Goal: Task Accomplishment & Management: Use online tool/utility

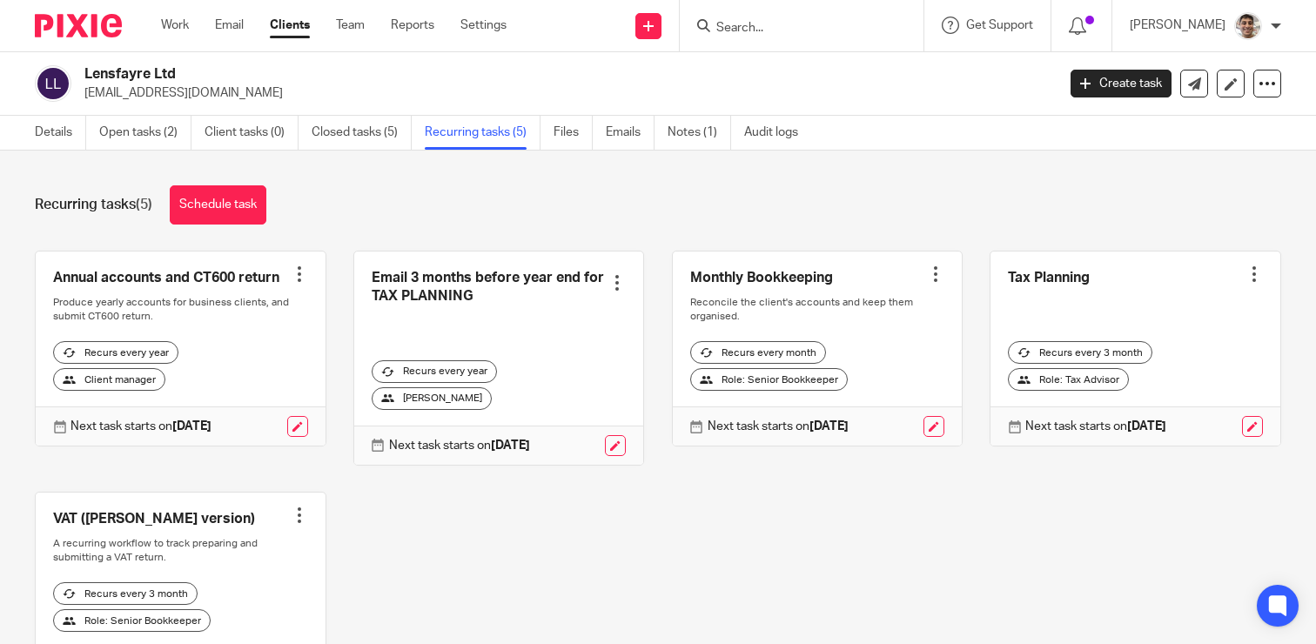
scroll to position [119, 0]
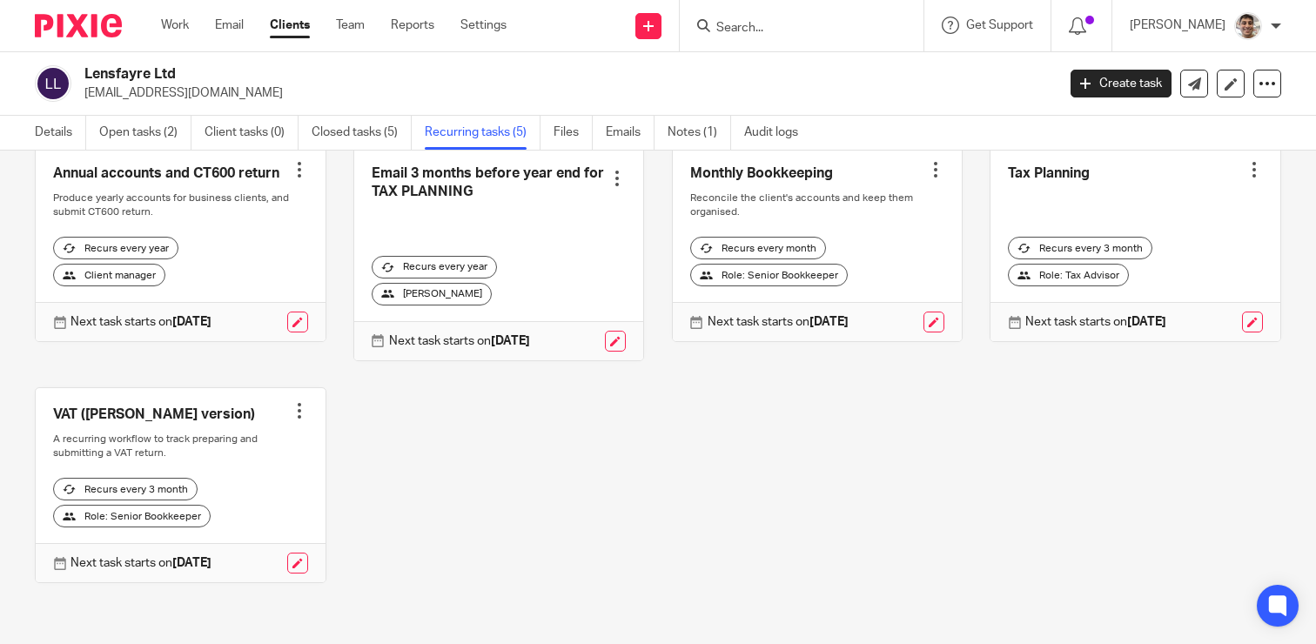
drag, startPoint x: 910, startPoint y: 460, endPoint x: 784, endPoint y: 317, distance: 191.1
click at [886, 433] on div "Annual accounts and CT600 return Create task Clone template Recalculate schedul…" at bounding box center [644, 378] width 1273 height 464
click at [655, 468] on div "Annual accounts and CT600 return Create task Clone template Recalculate schedul…" at bounding box center [644, 378] width 1273 height 464
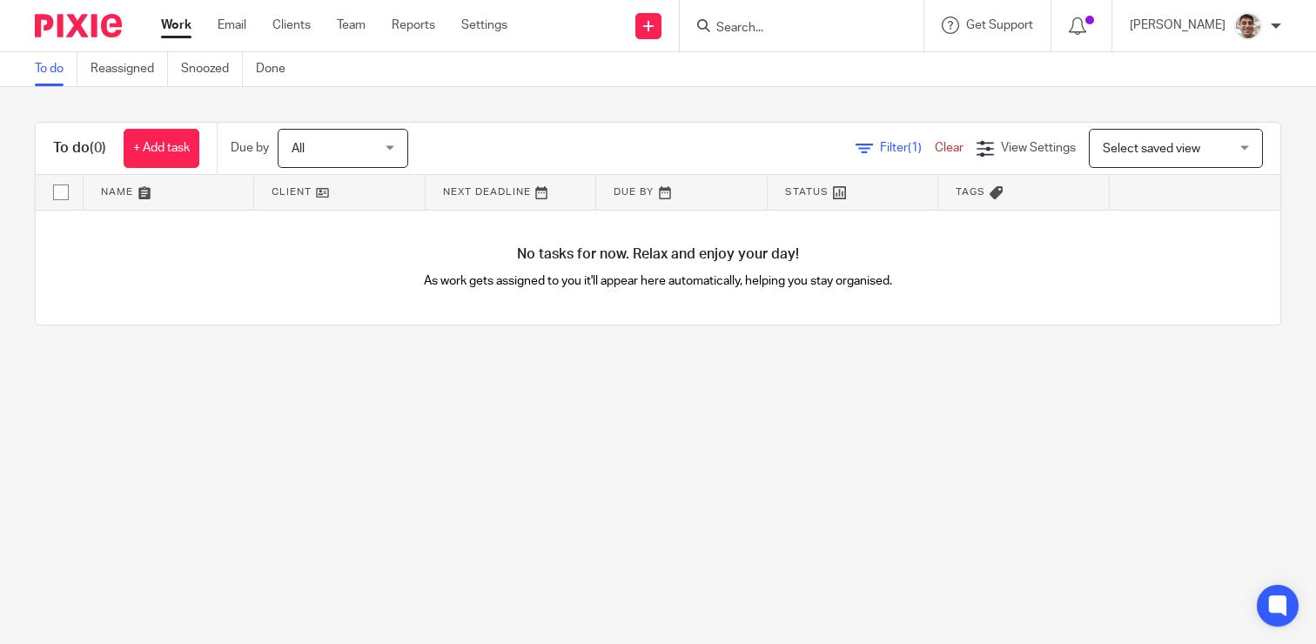
click at [586, 518] on main "To do Reassigned Snoozed Done To do (0) + Add task Due by All All [DATE] [DATE]…" at bounding box center [658, 322] width 1316 height 644
click at [592, 465] on main "To do Reassigned Snoozed Done To do (0) + Add task Due by All All [DATE] [DATE]…" at bounding box center [658, 322] width 1316 height 644
click at [456, 465] on main "To do Reassigned Snoozed Done To do (0) + Add task Due by All All [DATE] [DATE]…" at bounding box center [658, 322] width 1316 height 644
click at [497, 450] on main "To do Reassigned Snoozed Done To do (0) + Add task Due by All All [DATE] [DATE]…" at bounding box center [658, 322] width 1316 height 644
